Goal: Find specific page/section: Find specific page/section

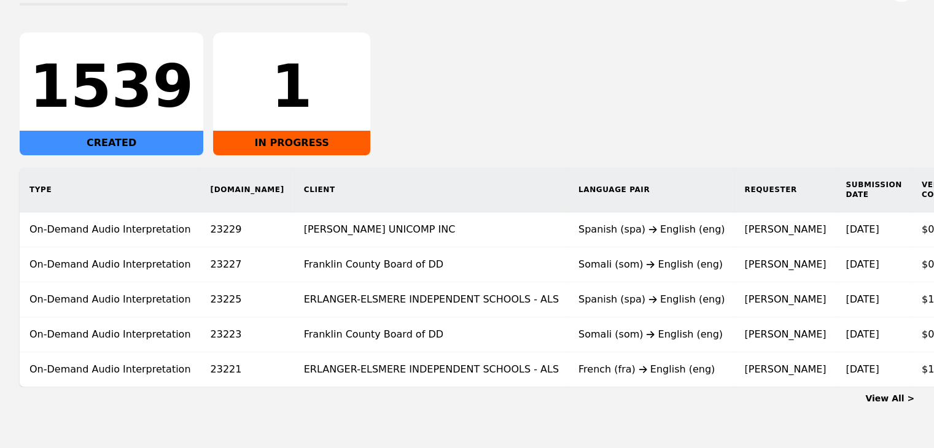
scroll to position [0, 90]
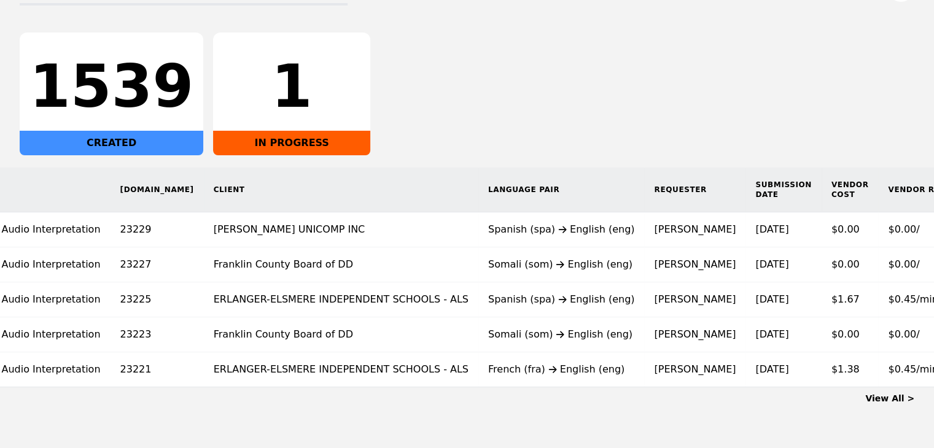
click at [891, 404] on link "View All >" at bounding box center [889, 399] width 49 height 10
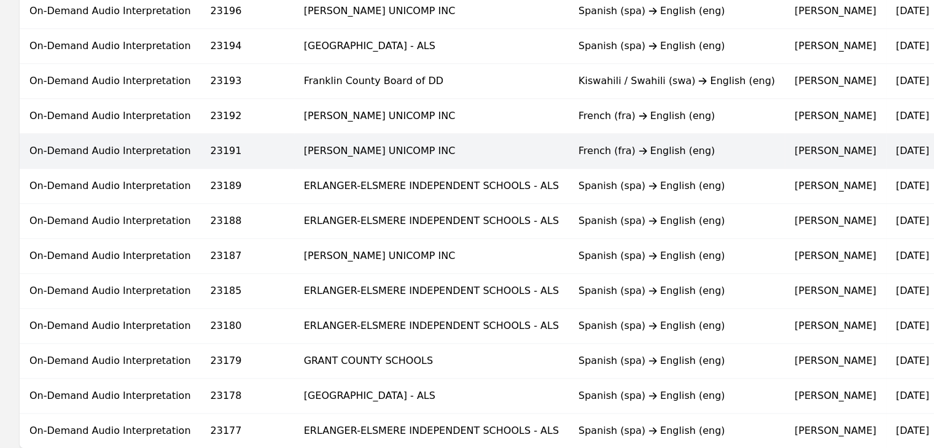
scroll to position [823, 0]
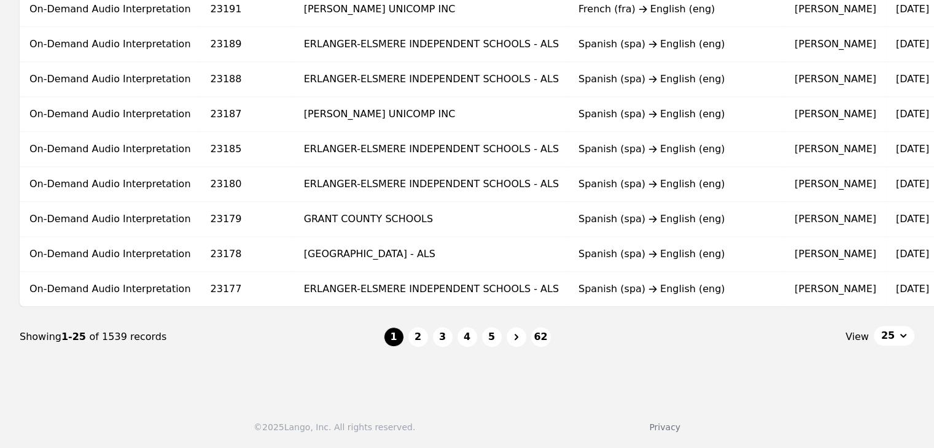
click at [417, 348] on nav "Showing 1-25 of 1539 records 1 2 3 4 5 62 View 25" at bounding box center [467, 337] width 895 height 60
click at [417, 340] on button "2" at bounding box center [418, 337] width 20 height 20
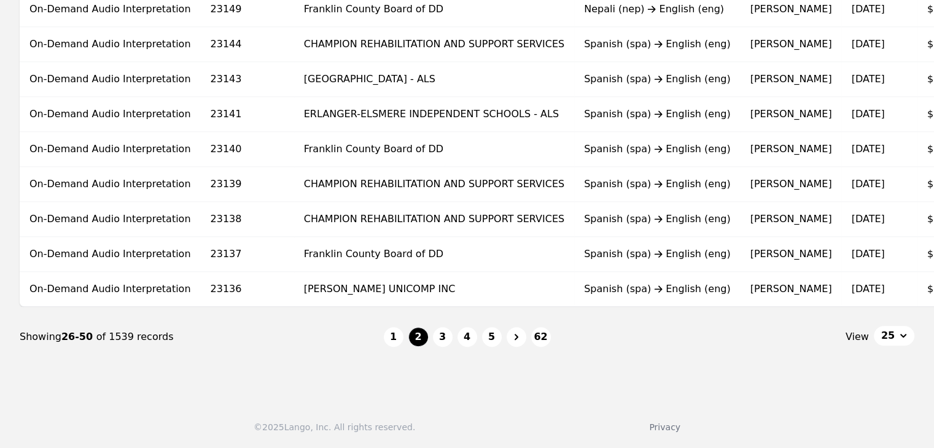
scroll to position [823, 0]
click at [440, 337] on button "3" at bounding box center [443, 337] width 20 height 20
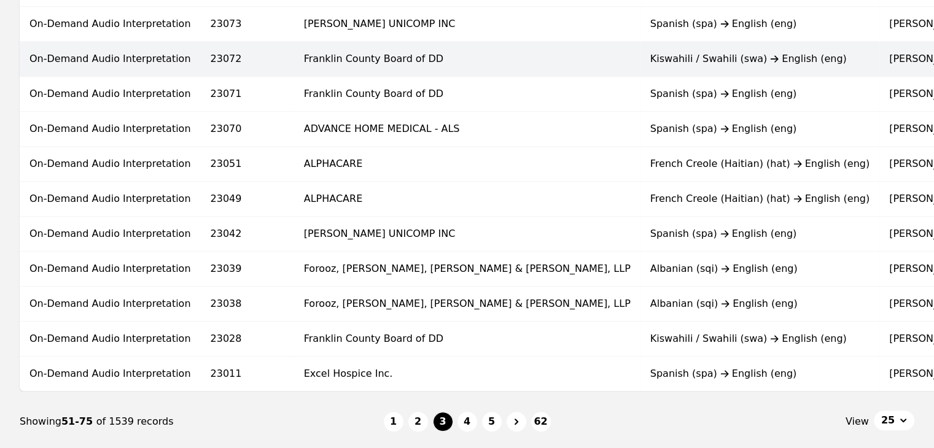
scroll to position [737, 0]
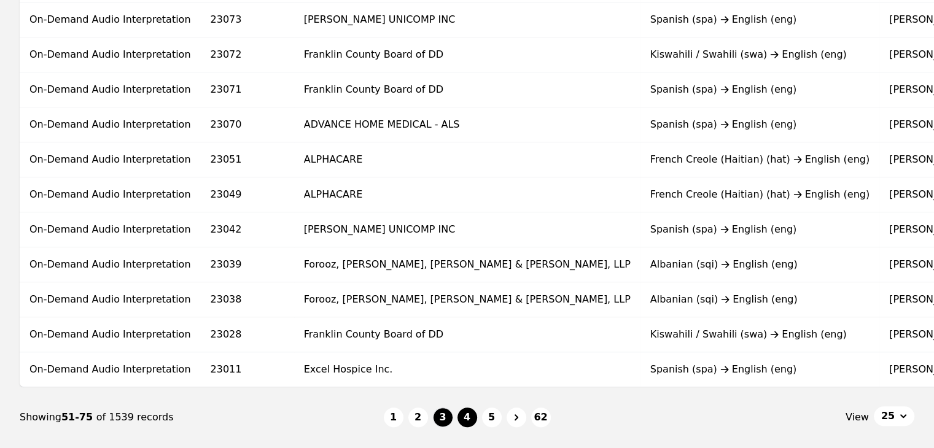
click at [467, 425] on button "4" at bounding box center [468, 418] width 20 height 20
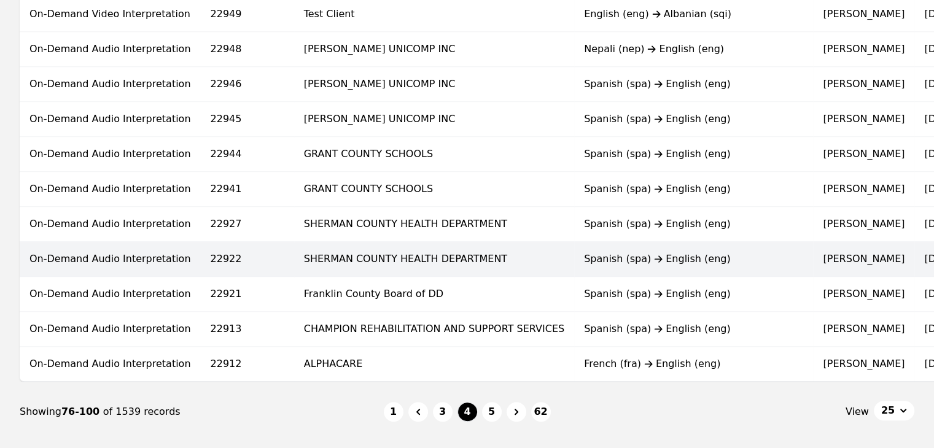
scroll to position [823, 0]
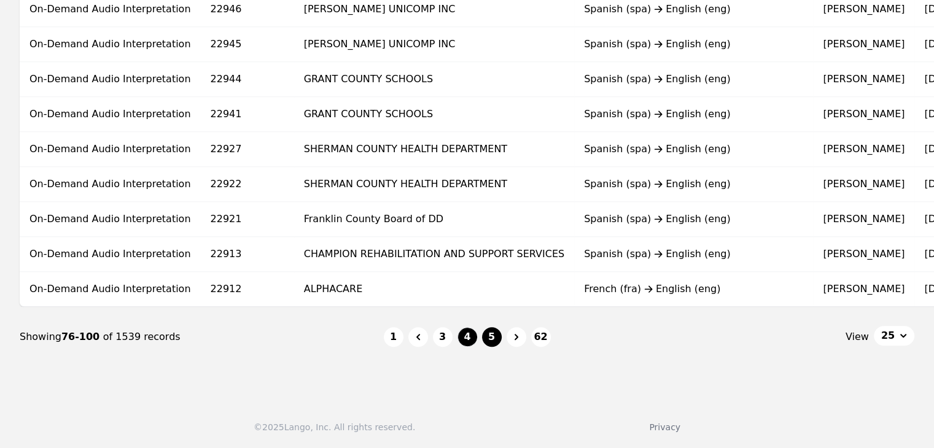
click at [488, 343] on button "5" at bounding box center [492, 337] width 20 height 20
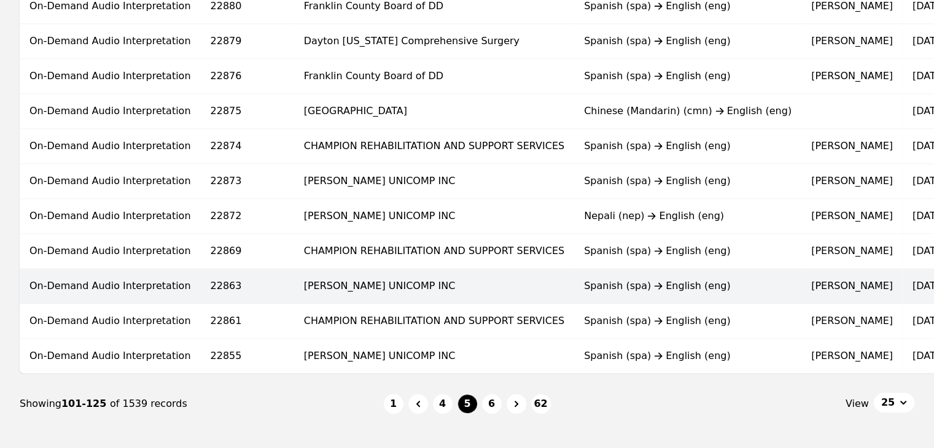
scroll to position [823, 0]
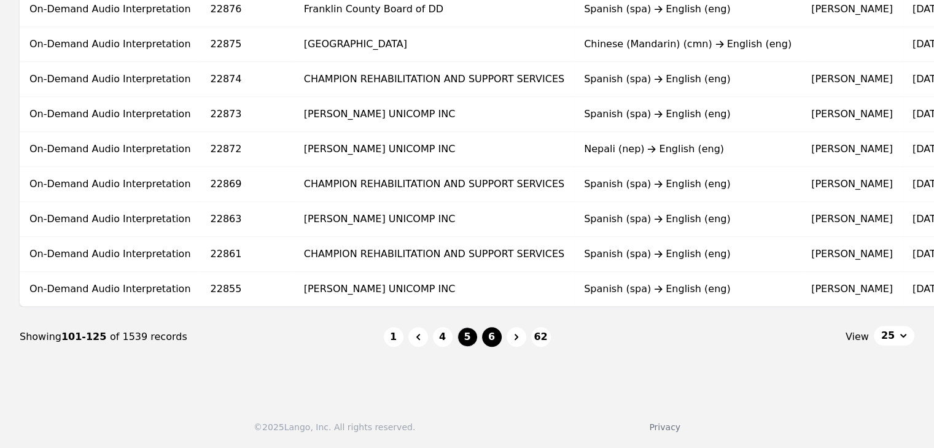
click at [490, 342] on button "6" at bounding box center [492, 337] width 20 height 20
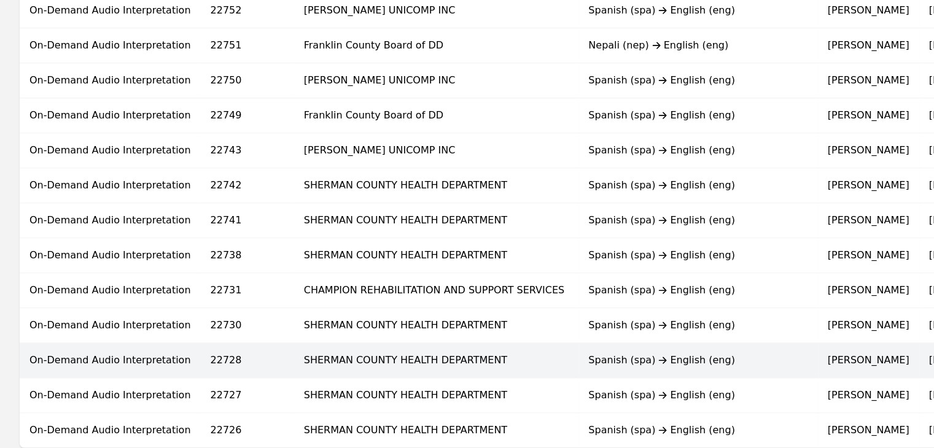
scroll to position [823, 0]
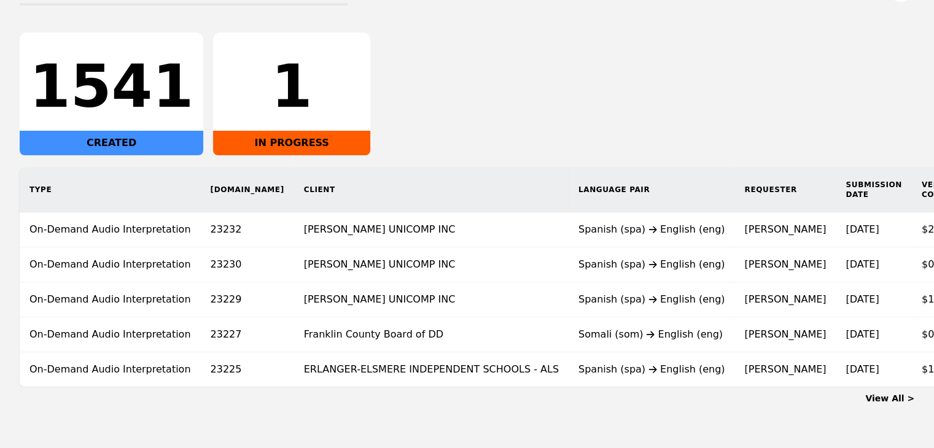
click at [886, 404] on link "View All >" at bounding box center [889, 399] width 49 height 10
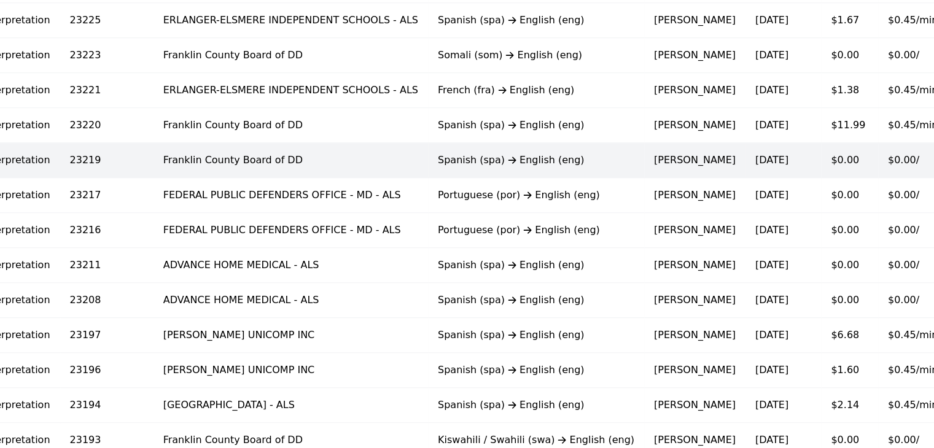
scroll to position [369, 0]
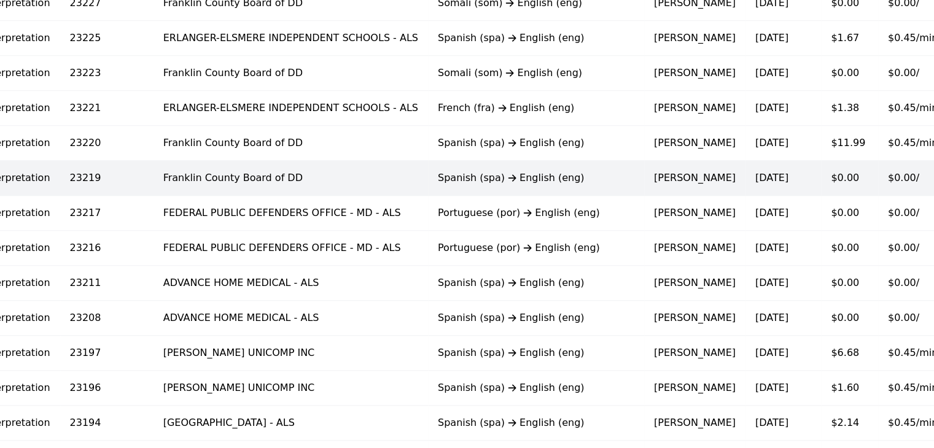
click at [216, 168] on td "Franklin County Board of DD" at bounding box center [291, 178] width 275 height 35
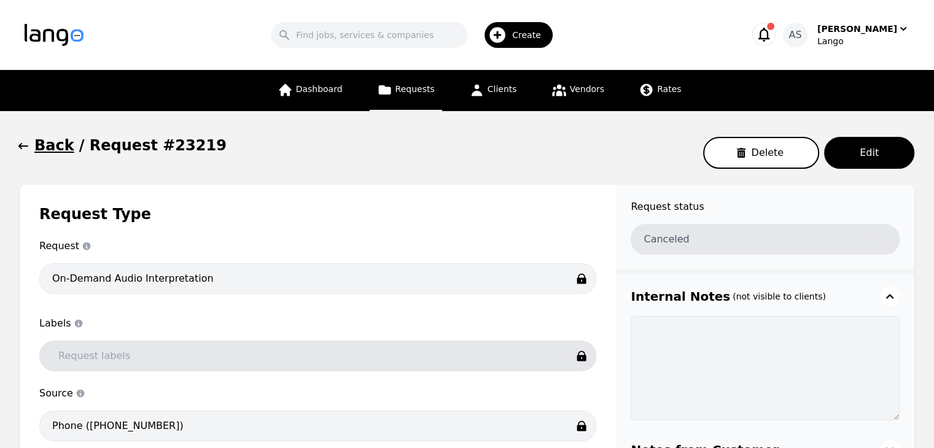
click at [27, 148] on icon "button" at bounding box center [23, 146] width 12 height 12
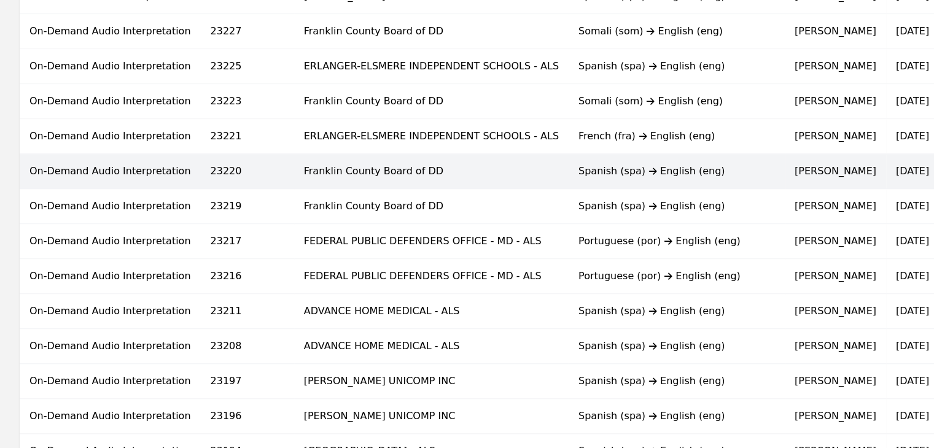
scroll to position [430, 0]
